Goal: Find specific page/section: Find specific page/section

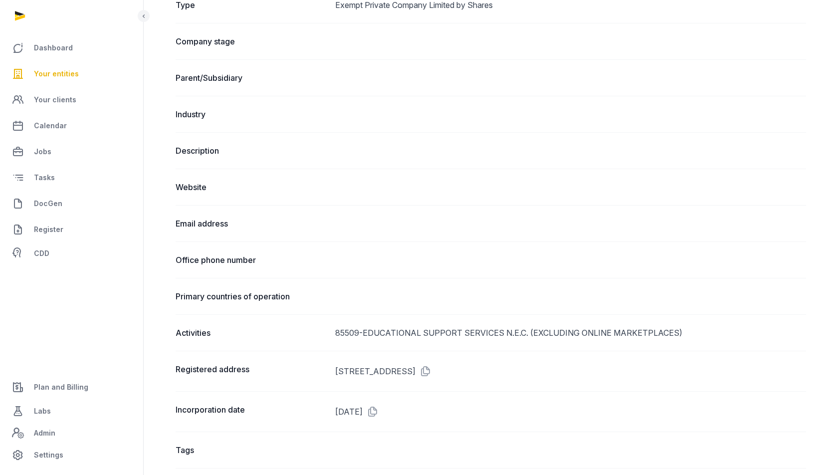
click at [75, 70] on span "Your entities" at bounding box center [56, 74] width 45 height 12
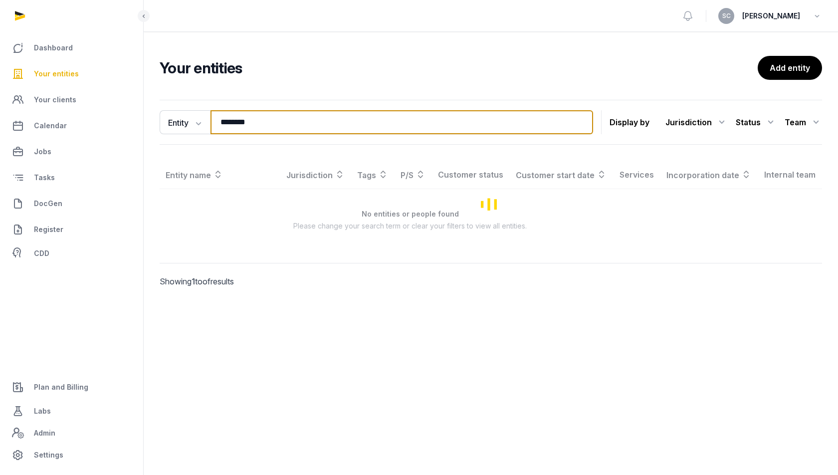
click at [292, 125] on input "********" at bounding box center [402, 122] width 383 height 24
type input "********"
